Goal: Task Accomplishment & Management: Manage account settings

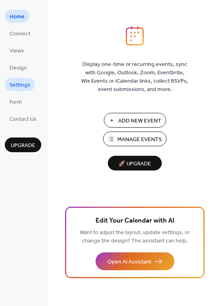
click at [23, 85] on span "Settings" at bounding box center [20, 85] width 21 height 8
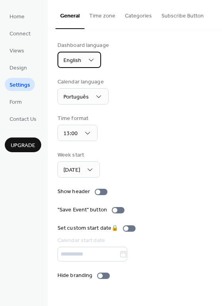
click at [78, 63] on span "English" at bounding box center [73, 60] width 18 height 11
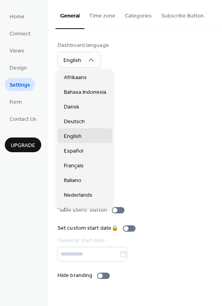
scroll to position [122, 0]
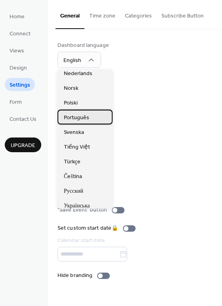
click at [90, 117] on div "Português" at bounding box center [85, 117] width 55 height 15
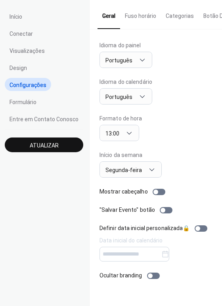
click at [52, 142] on span "Atualizar" at bounding box center [44, 145] width 29 height 8
drag, startPoint x: 220, startPoint y: 140, endPoint x: 218, endPoint y: 96, distance: 44.1
click at [218, 96] on div "Idioma do painel Português Idioma do calendário Português Formato de hora 13:00…" at bounding box center [156, 160] width 133 height 262
click at [220, 89] on div "Idioma do painel Português Idioma do calendário Português Formato de hora 13:00…" at bounding box center [156, 160] width 133 height 262
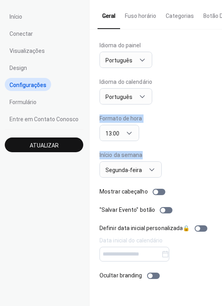
drag, startPoint x: 220, startPoint y: 149, endPoint x: 217, endPoint y: 85, distance: 63.6
click at [217, 85] on div "Idioma do painel Português Idioma do calendário Português Formato de hora 13:00…" at bounding box center [156, 160] width 133 height 262
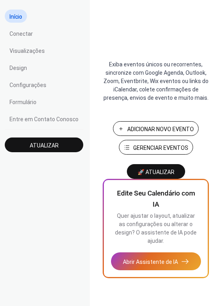
click at [142, 146] on span "Gerenciar Eventos" at bounding box center [160, 148] width 55 height 8
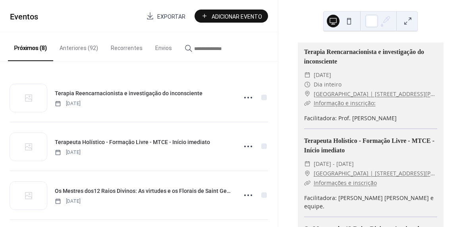
click at [85, 46] on button "Anteriores (92)" at bounding box center [78, 46] width 51 height 28
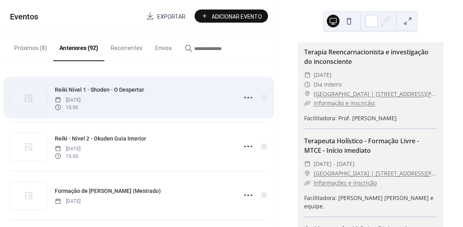
click at [97, 95] on div "Reiki Nível 1 - Shoden - O Despertar Sunday, August 17, 2025 15:00" at bounding box center [143, 97] width 177 height 25
click at [100, 90] on span "Reiki Nível 1 - Shoden - O Despertar" at bounding box center [99, 90] width 89 height 8
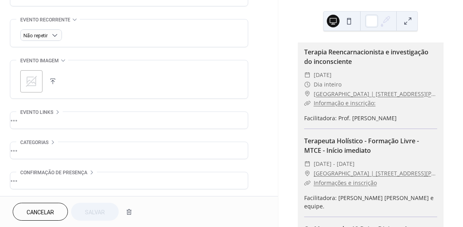
scroll to position [334, 0]
click at [23, 117] on div "•••" at bounding box center [128, 119] width 237 height 17
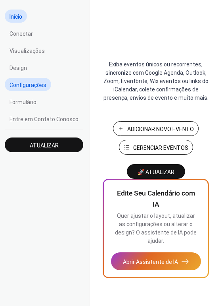
click at [25, 85] on span "Configurações" at bounding box center [28, 85] width 37 height 8
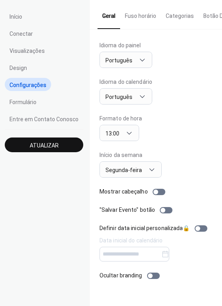
click at [170, 102] on div "Idioma do calendário Português" at bounding box center [156, 91] width 113 height 27
drag, startPoint x: 219, startPoint y: 60, endPoint x: 218, endPoint y: 84, distance: 24.2
click at [218, 84] on div "Idioma do painel Português Idioma do calendário Português Formato de hora 13:00…" at bounding box center [156, 160] width 133 height 262
click at [219, 122] on div "Idioma do painel Português Idioma do calendário Português Formato de hora 13:00…" at bounding box center [156, 160] width 133 height 262
click at [141, 16] on button "Fuso horário" at bounding box center [140, 14] width 41 height 28
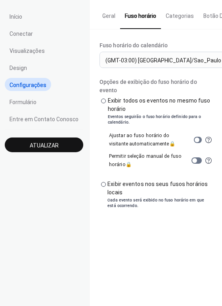
click at [176, 11] on button "Categorias" at bounding box center [180, 14] width 38 height 28
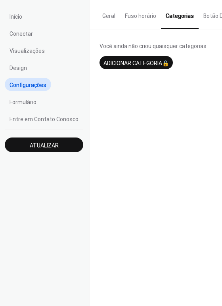
click at [129, 21] on button "Fuso horário" at bounding box center [140, 14] width 41 height 28
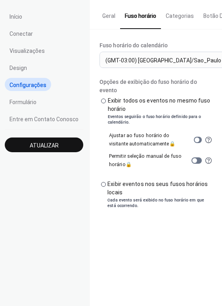
click at [177, 15] on button "Categorias" at bounding box center [180, 14] width 38 height 28
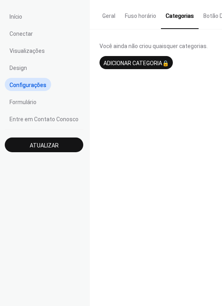
click at [204, 14] on button "Botão De Assinar" at bounding box center [225, 14] width 53 height 28
